Goal: Navigation & Orientation: Find specific page/section

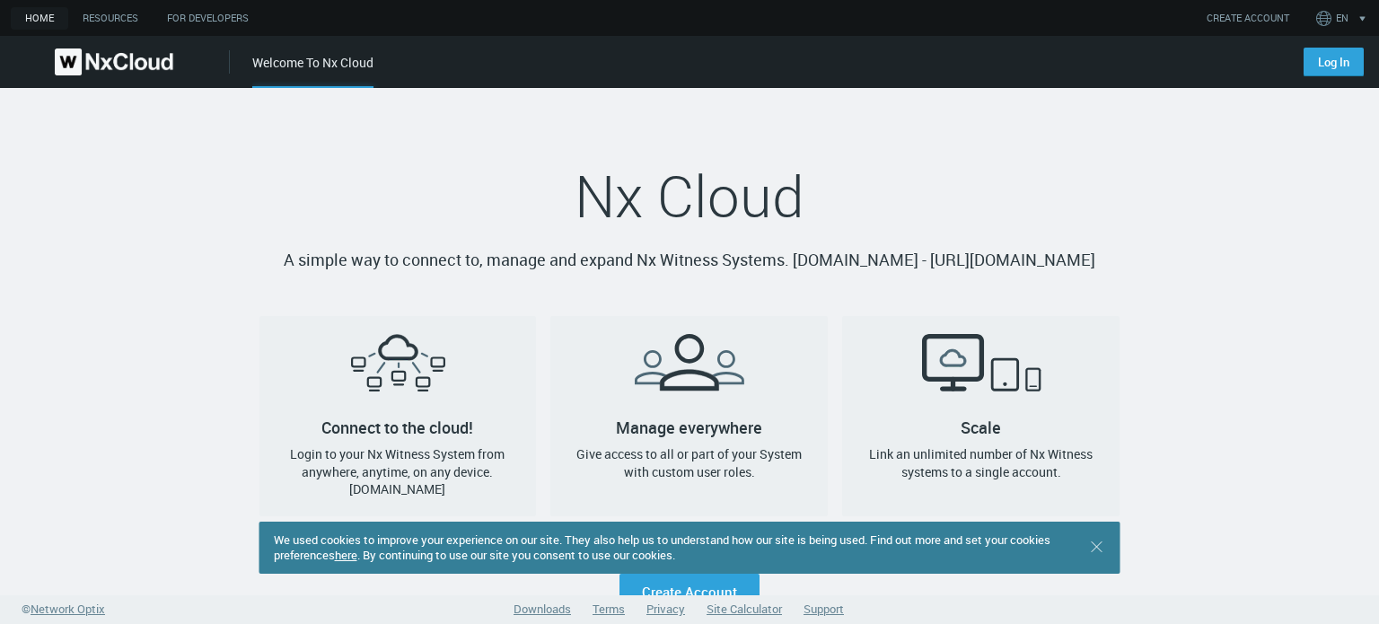
click at [357, 558] on link "here" at bounding box center [346, 555] width 22 height 16
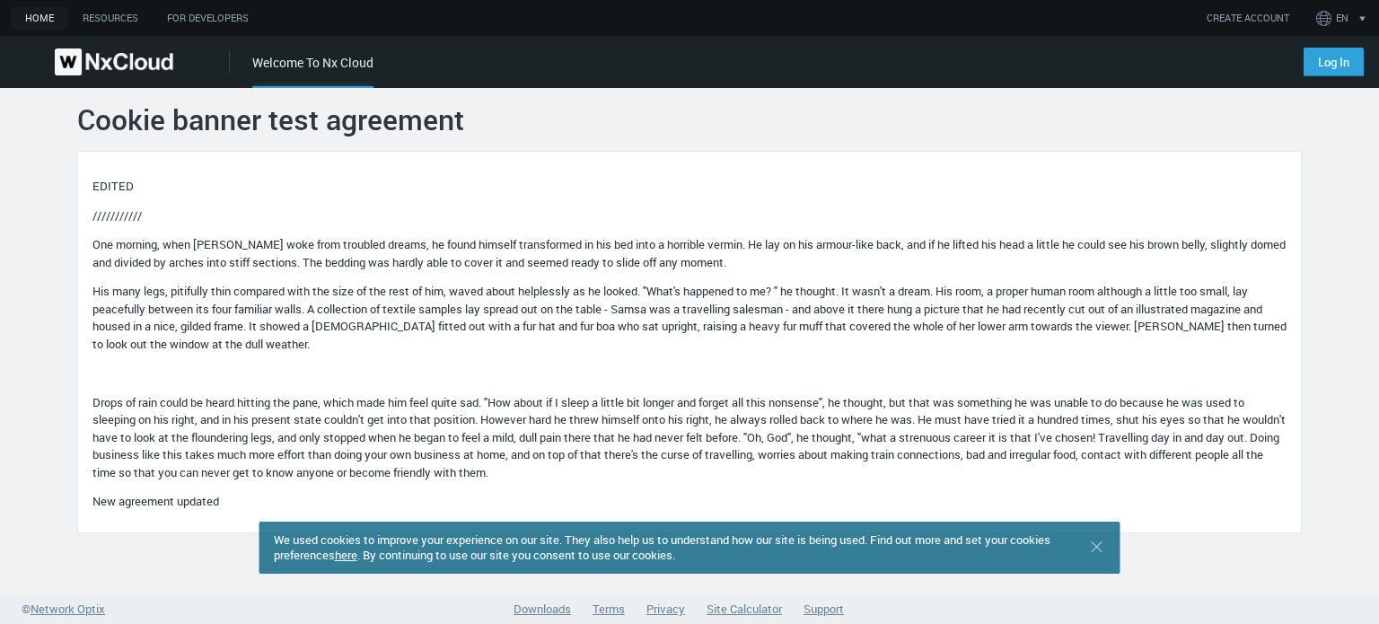
click at [1091, 547] on icon ".st0 { stroke : #698796; } Close" at bounding box center [1097, 547] width 18 height 18
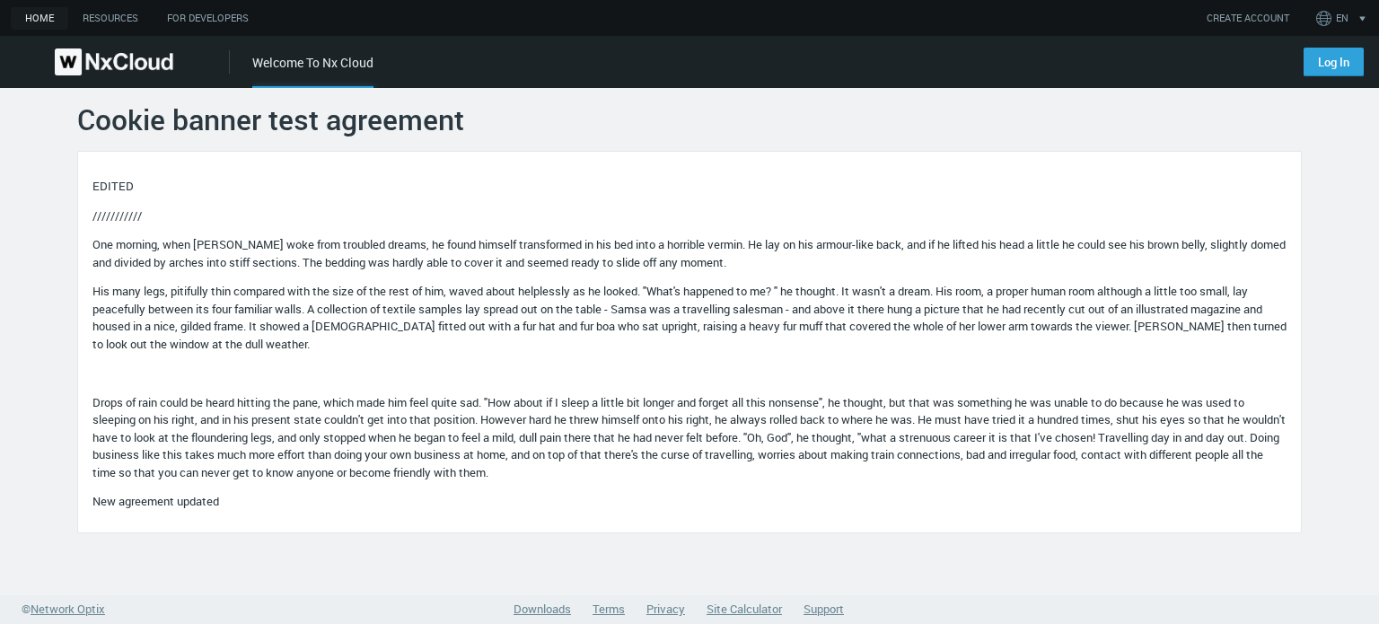
click at [98, 54] on img at bounding box center [114, 61] width 118 height 27
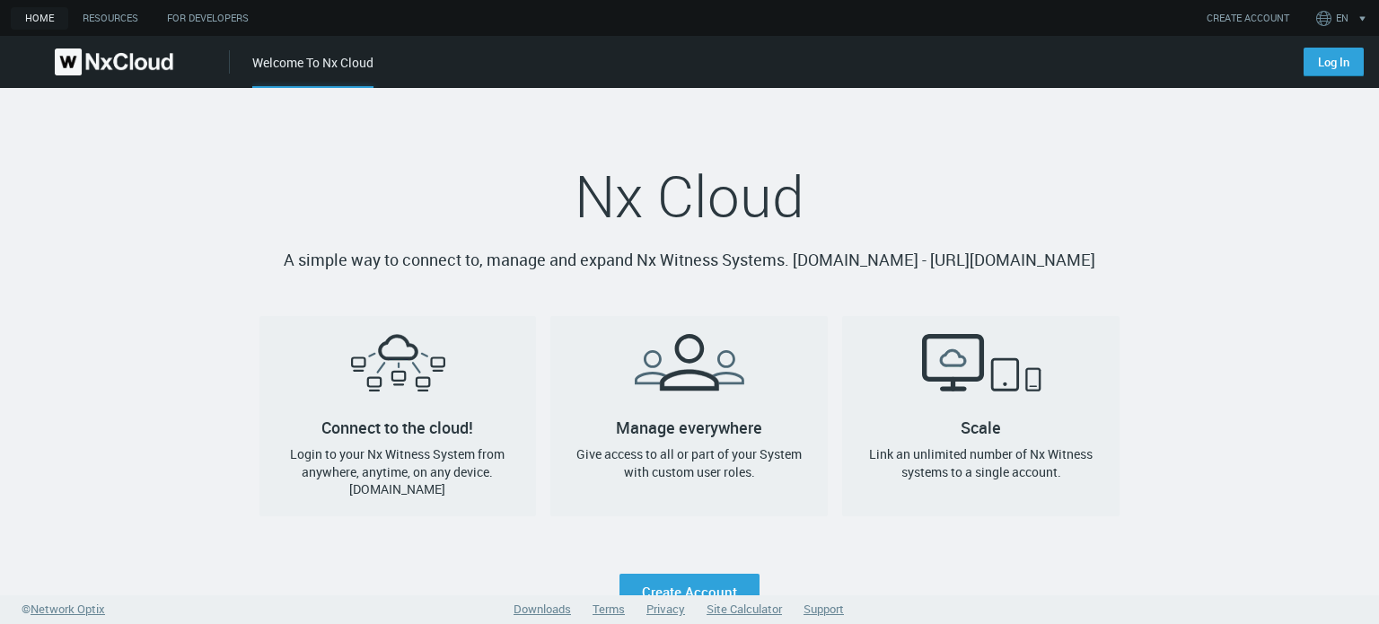
click at [1216, 186] on nx-landing-component "Nx Cloud A simple way to connect to, manage and expand Nx Witness Systems. [DOM…" at bounding box center [689, 348] width 1379 height 521
